Goal: Navigation & Orientation: Find specific page/section

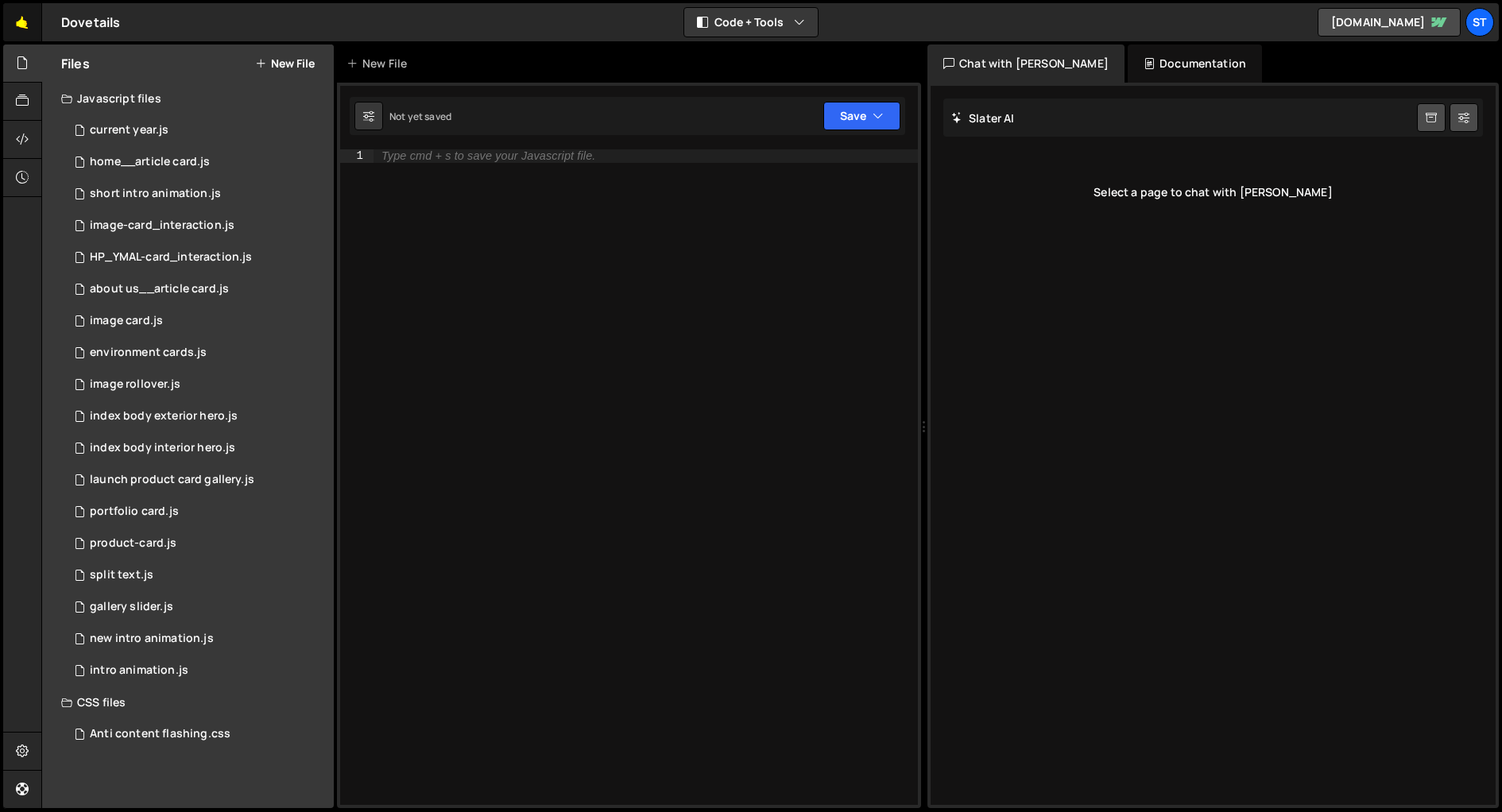
click at [23, 19] on link "🤙" at bounding box center [23, 23] width 39 height 38
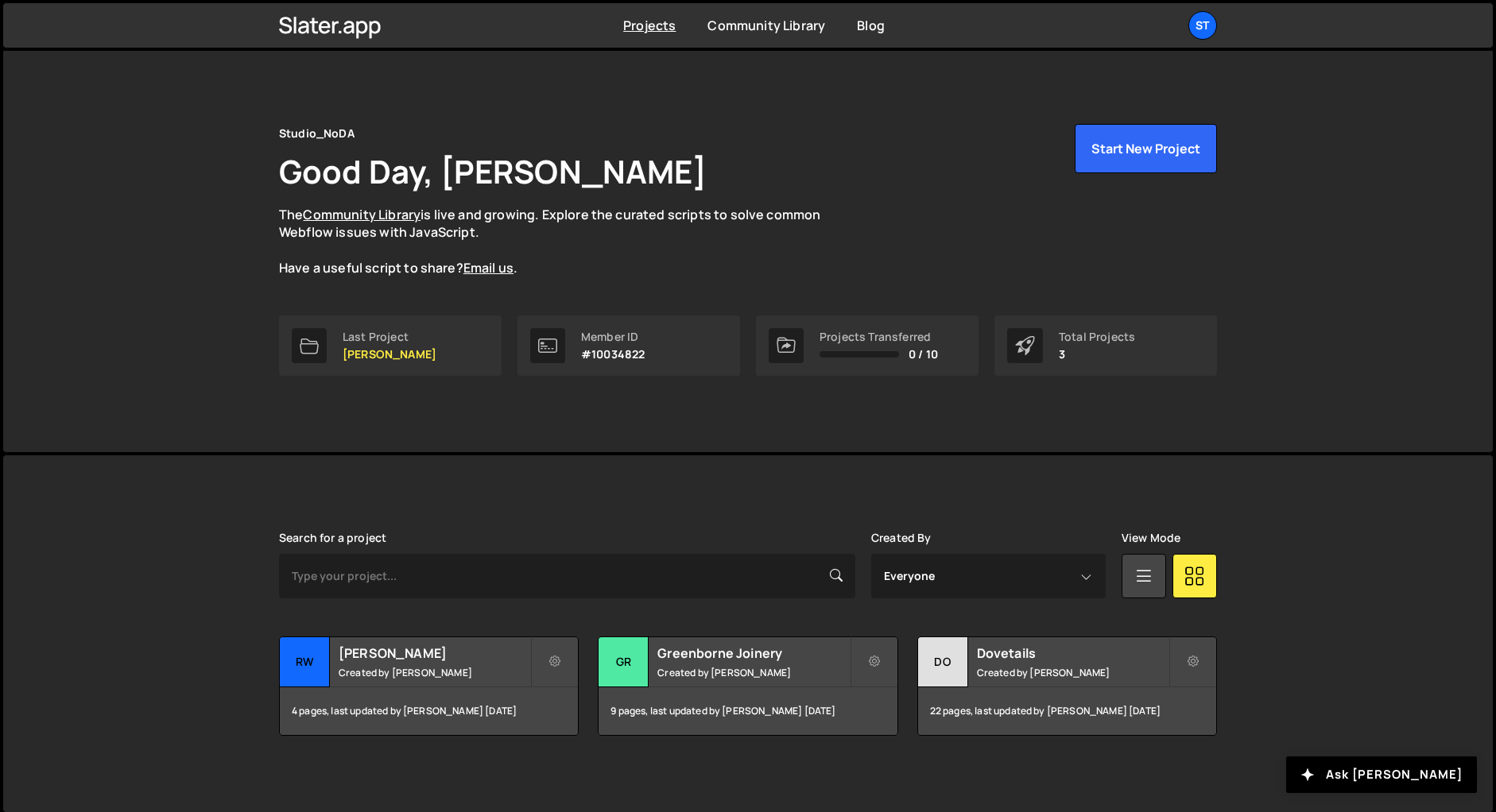
scroll to position [5, 0]
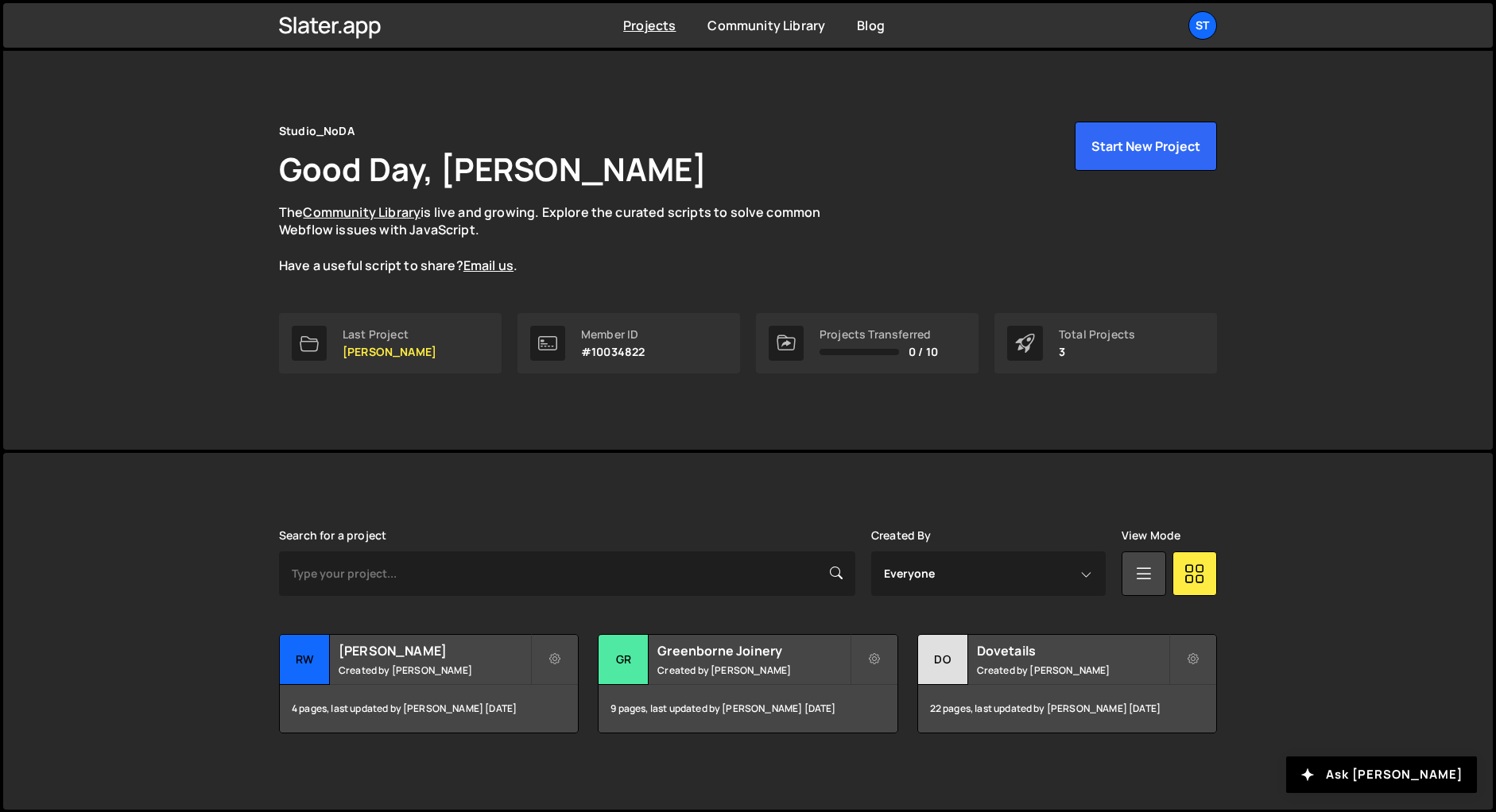
click at [764, 96] on div "Studio_NoDA Good Day, Kevin Davis The Community Library is live and growing. Ex…" at bounding box center [748, 247] width 986 height 405
click at [872, 26] on link "Blog" at bounding box center [870, 25] width 28 height 17
